Goal: Transaction & Acquisition: Book appointment/travel/reservation

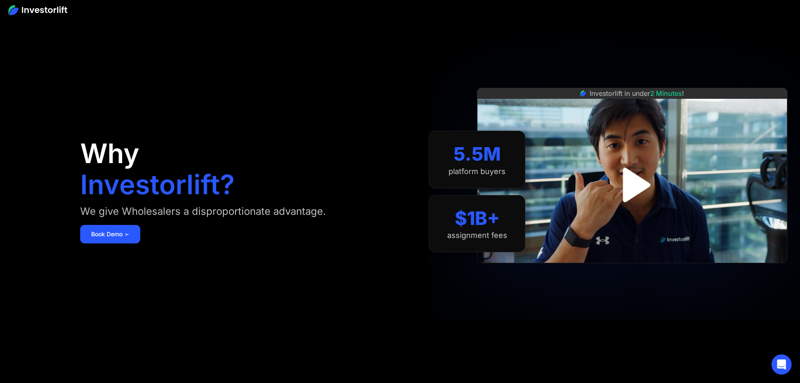
click at [639, 189] on img "open lightbox" at bounding box center [632, 184] width 63 height 63
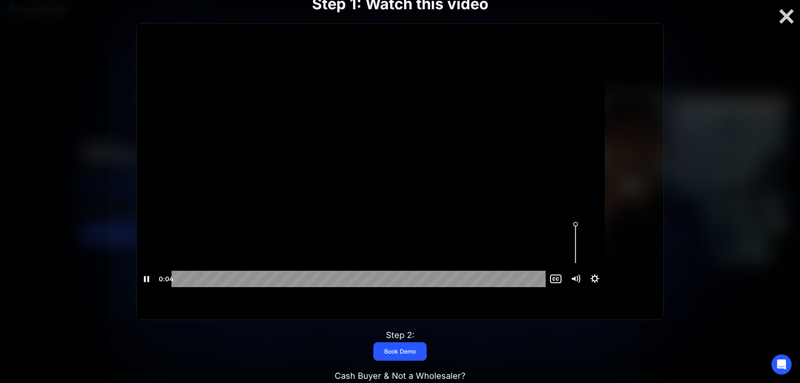
click at [605, 287] on icon "Show settings menu" at bounding box center [595, 279] width 19 height 16
click at [585, 271] on div "Volume" at bounding box center [575, 244] width 19 height 54
click at [600, 270] on span "1x" at bounding box center [588, 262] width 24 height 16
click at [605, 254] on label "1.75x" at bounding box center [576, 245] width 58 height 17
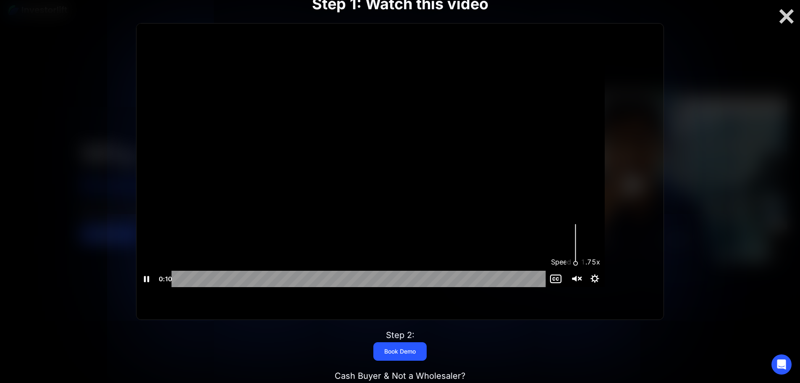
click at [577, 281] on icon "Unmute" at bounding box center [574, 279] width 5 height 6
click at [588, 289] on icon "Unmute" at bounding box center [576, 279] width 24 height 20
drag, startPoint x: 607, startPoint y: 281, endPoint x: 607, endPoint y: 240, distance: 40.8
click at [579, 227] on div "Volume" at bounding box center [575, 224] width 7 height 7
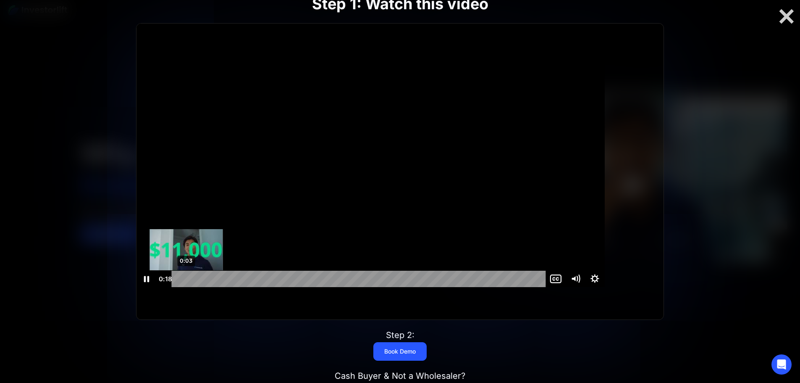
click at [216, 287] on div "0:03" at bounding box center [360, 279] width 363 height 16
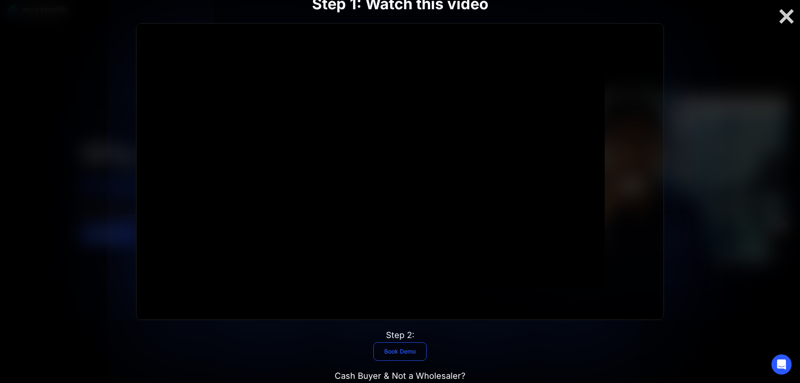
click at [395, 342] on link "Book Demo" at bounding box center [399, 351] width 53 height 18
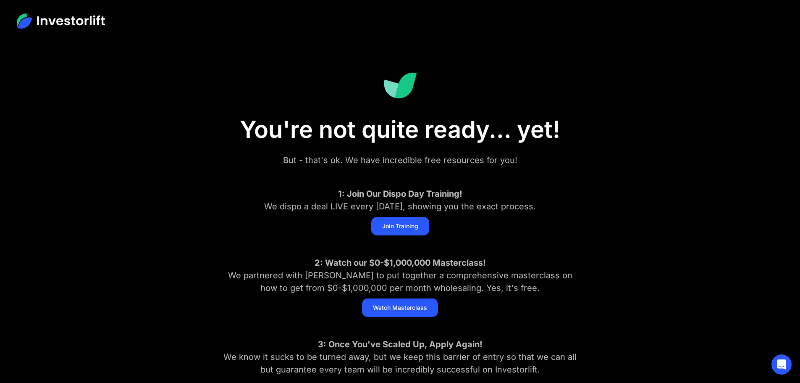
scroll to position [70, 0]
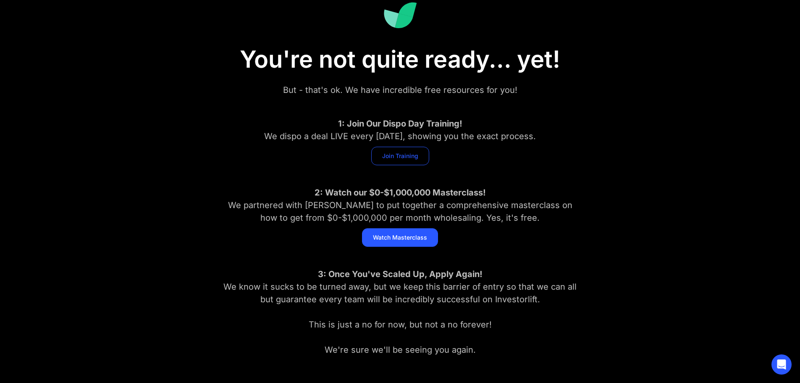
click at [411, 154] on link "Join Training" at bounding box center [400, 156] width 58 height 18
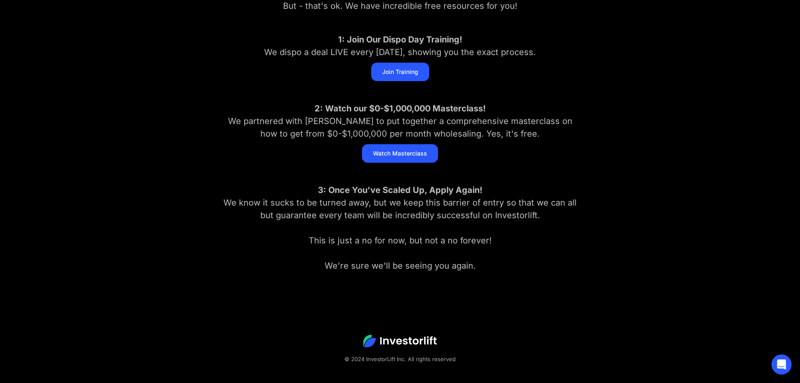
scroll to position [162, 0]
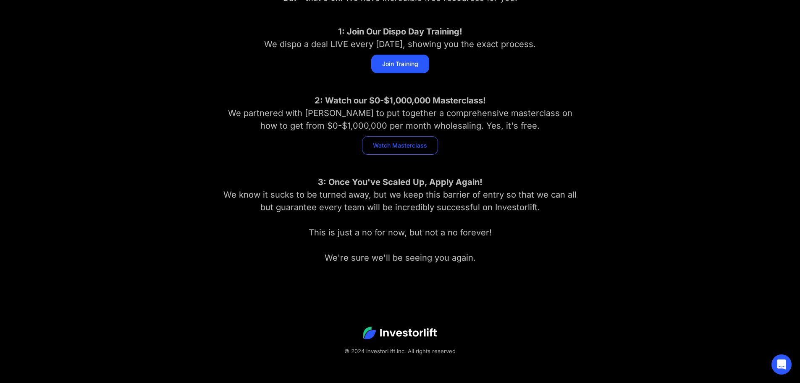
click at [394, 147] on link "Watch Masterclass" at bounding box center [400, 145] width 76 height 18
